Goal: Information Seeking & Learning: Learn about a topic

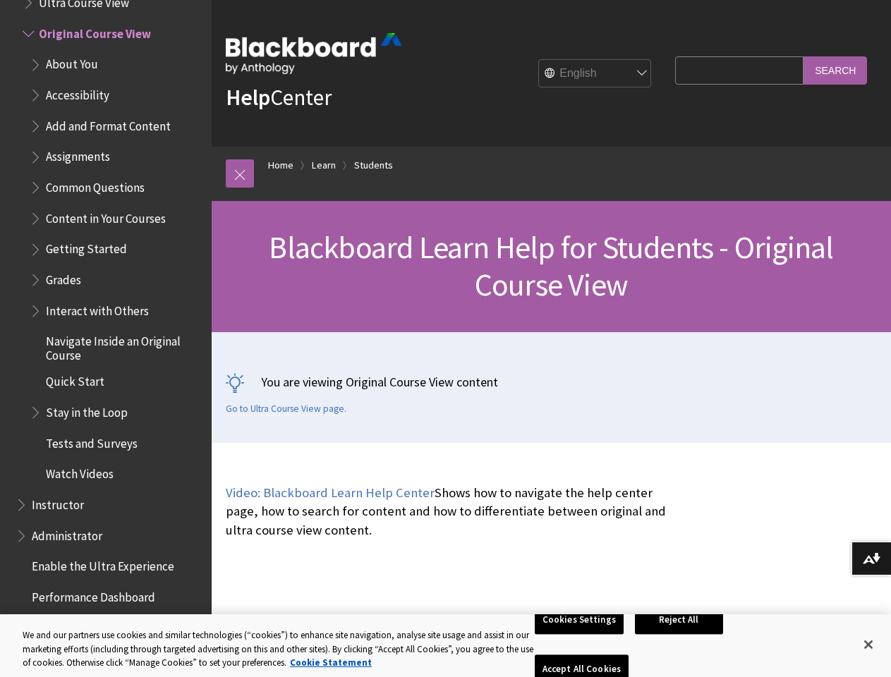
click at [445, 338] on div "You are viewing Original Course View content Go to Ultra Course View page." at bounding box center [551, 387] width 679 height 111
click at [240, 173] on link at bounding box center [240, 173] width 28 height 28
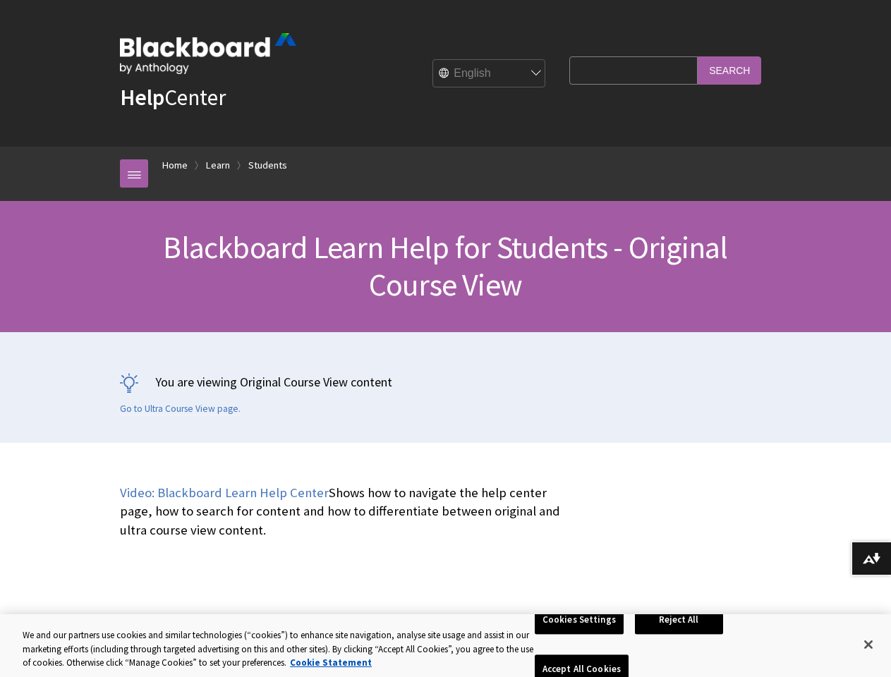
click at [871, 558] on button "Download alternative formats ..." at bounding box center [870, 559] width 39 height 34
click at [581, 635] on button "Cookies Settings" at bounding box center [578, 620] width 89 height 30
click at [681, 635] on button "Reject All" at bounding box center [679, 620] width 88 height 30
click at [628, 655] on button "Accept All Cookies" at bounding box center [581, 670] width 94 height 30
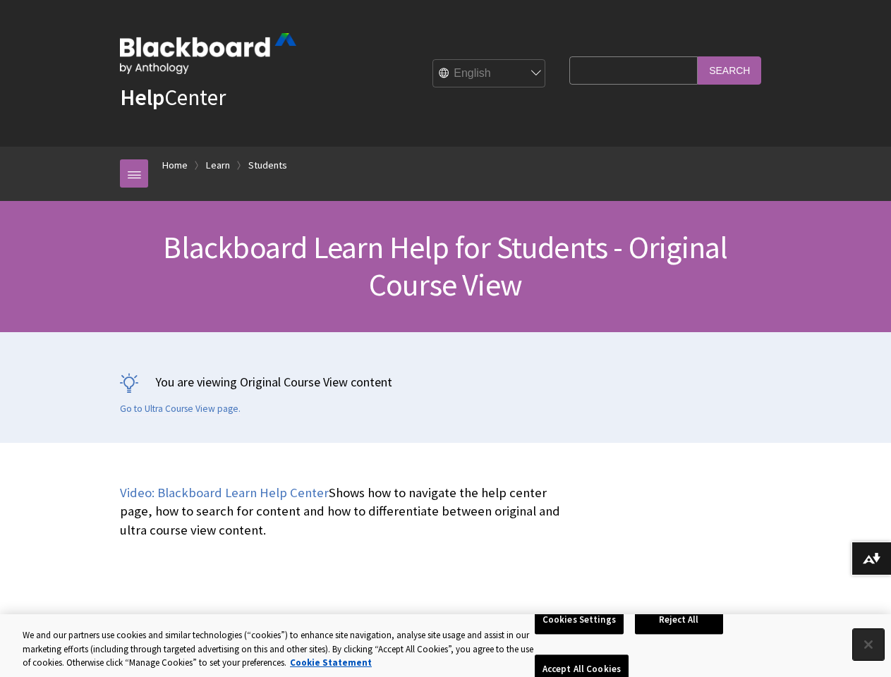
click at [868, 644] on button "Close" at bounding box center [867, 644] width 31 height 31
